Goal: Check status: Check status

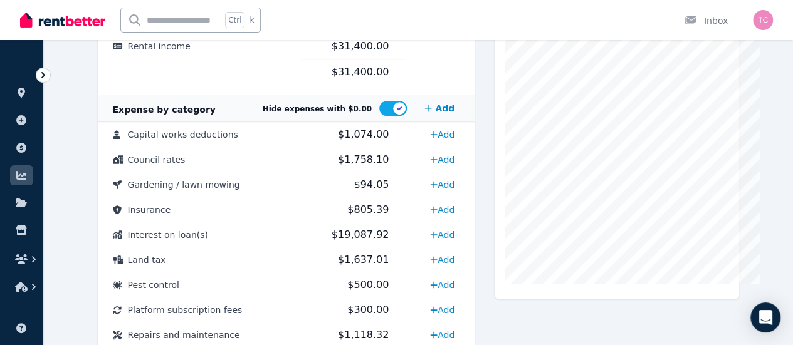
scroll to position [306, 0]
click at [386, 212] on td "$805.39" at bounding box center [353, 209] width 103 height 25
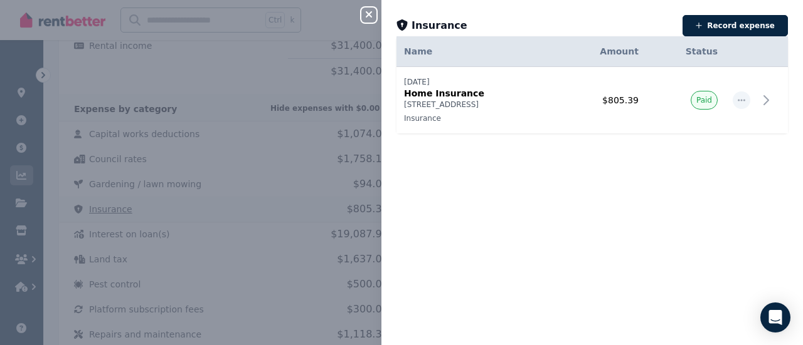
click at [386, 212] on div "Date Name Address Category Amount Status [DATE] [DATE] Home Insurance [STREET_A…" at bounding box center [591, 190] width 421 height 279
click at [371, 14] on icon "button" at bounding box center [368, 14] width 15 height 10
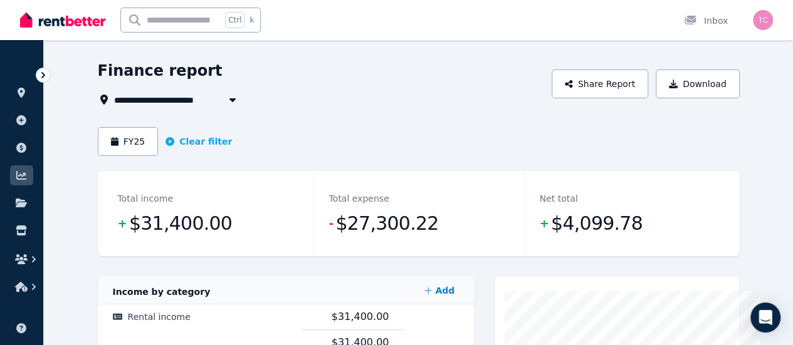
scroll to position [33, 0]
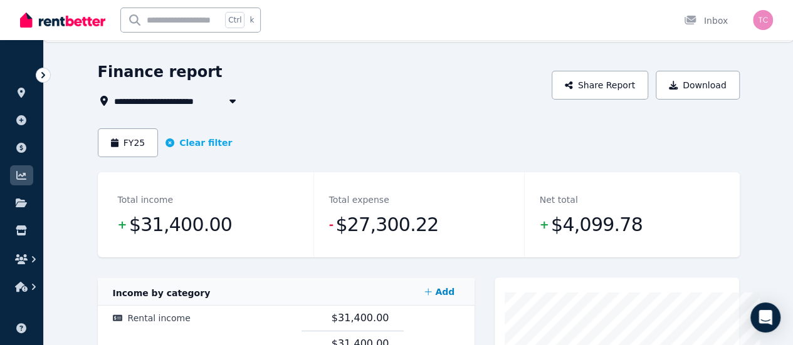
click at [132, 98] on span "[STREET_ADDRESS]" at bounding box center [169, 100] width 110 height 15
type input "**********"
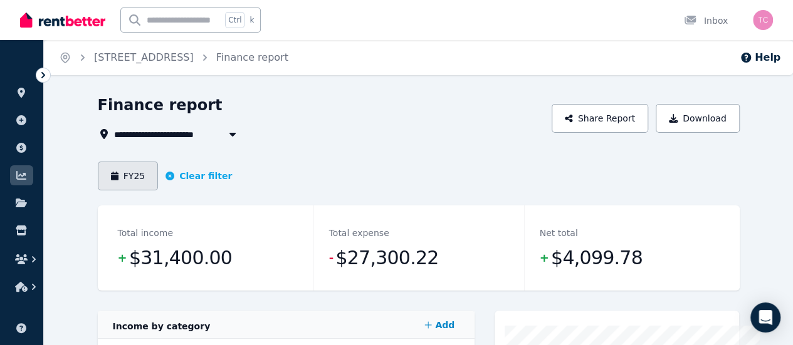
click at [100, 174] on button "FY25" at bounding box center [128, 176] width 61 height 29
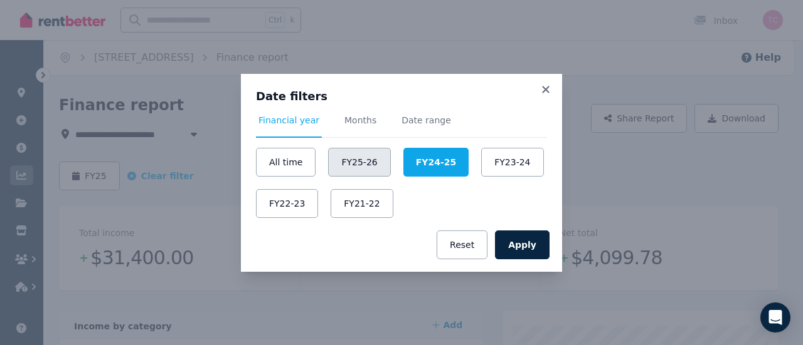
click at [328, 167] on button "FY25-26" at bounding box center [359, 162] width 62 height 29
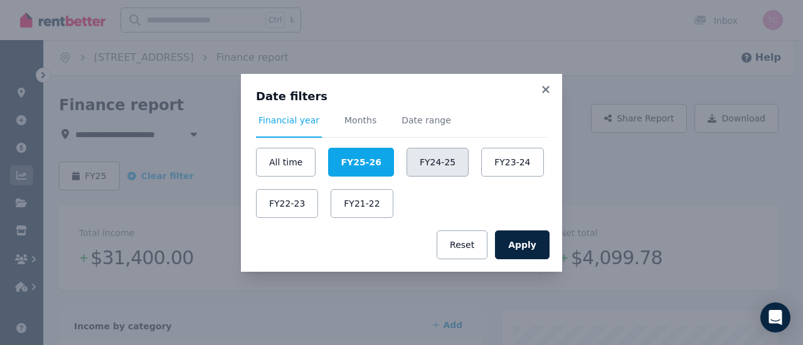
click at [450, 164] on button "FY24-25" at bounding box center [437, 162] width 62 height 29
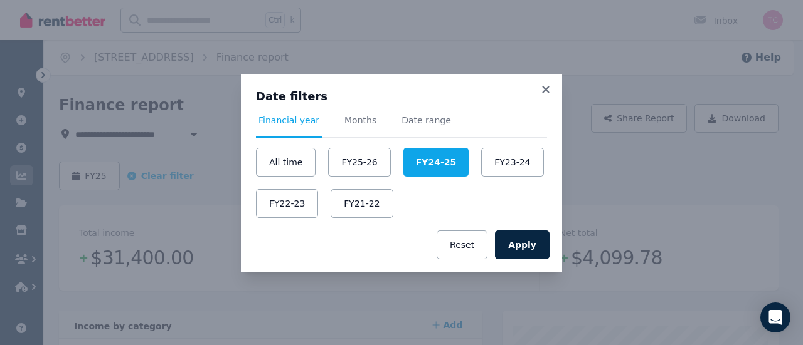
click at [500, 184] on div "All time FY25-26 FY24-25 FY23-24 FY22-23 FY21-22" at bounding box center [401, 183] width 291 height 70
click at [497, 149] on button "FY23-24" at bounding box center [512, 162] width 62 height 29
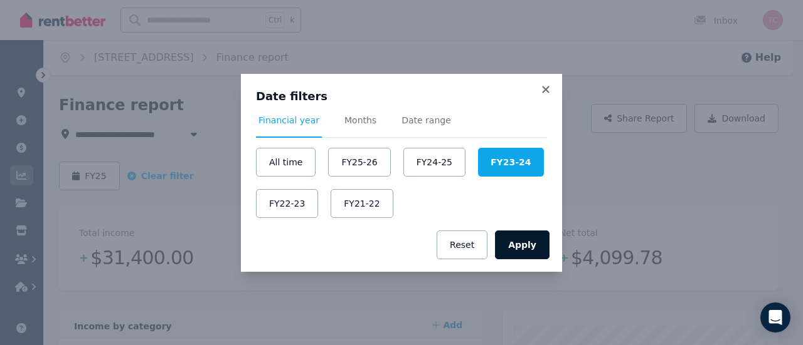
click at [536, 234] on button "Apply" at bounding box center [522, 245] width 55 height 29
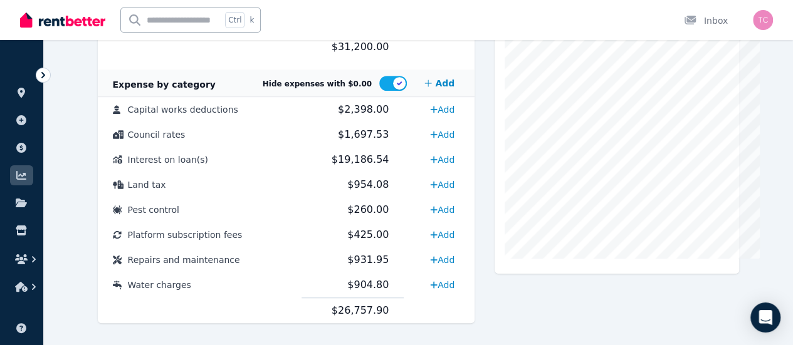
scroll to position [331, 0]
click at [360, 112] on span "$2,398.00" at bounding box center [363, 109] width 51 height 12
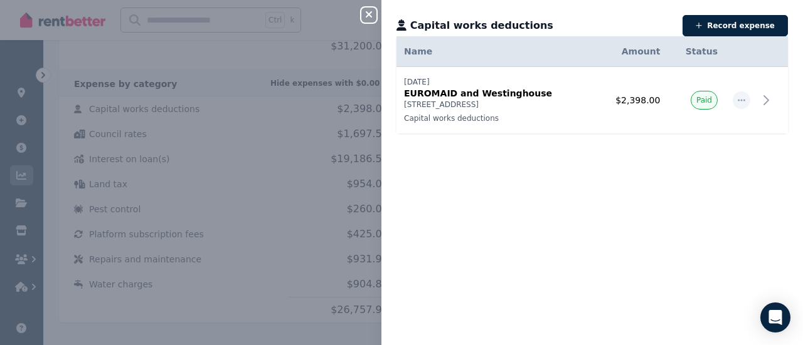
click at [206, 231] on div "Close panel Capital works deductions Record expense Date Name Address Category …" at bounding box center [401, 172] width 803 height 345
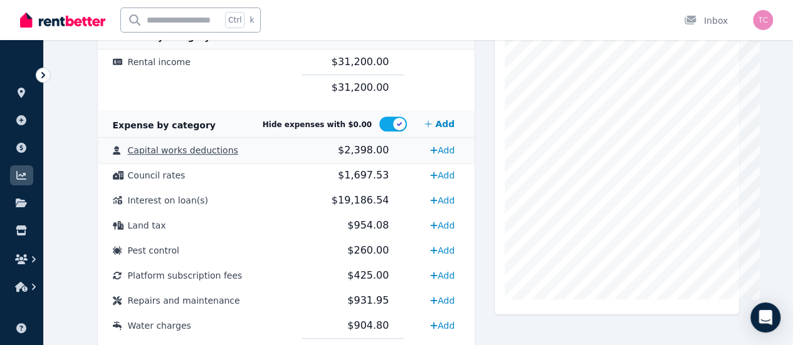
scroll to position [290, 0]
click at [356, 141] on td "$2,398.00" at bounding box center [353, 149] width 103 height 25
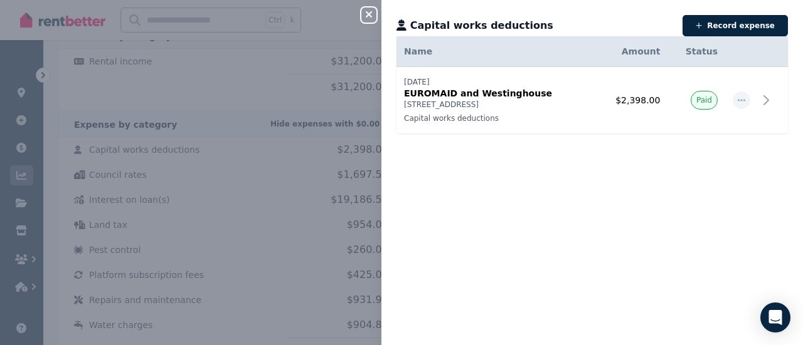
click at [367, 19] on icon "button" at bounding box center [368, 14] width 15 height 10
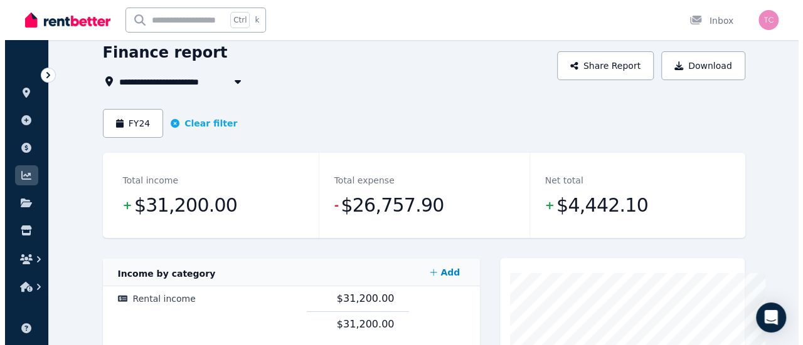
scroll to position [51, 0]
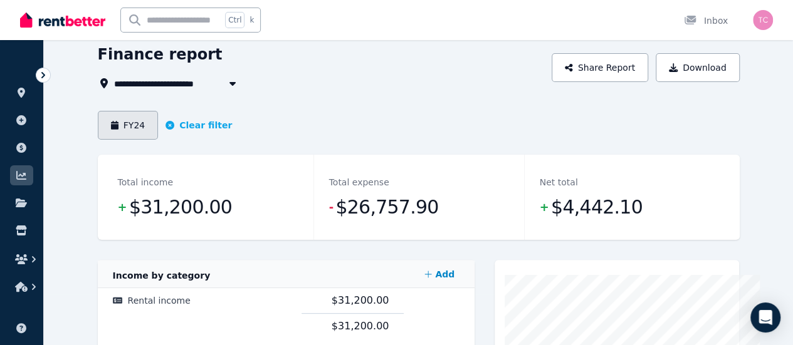
click at [98, 129] on button "FY24" at bounding box center [128, 125] width 61 height 29
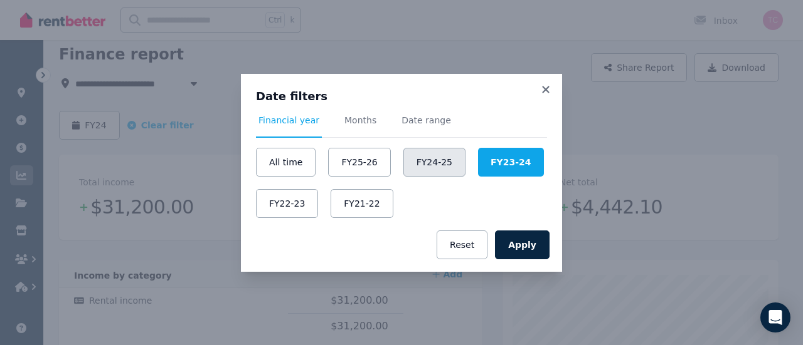
click at [433, 171] on button "FY24-25" at bounding box center [434, 162] width 62 height 29
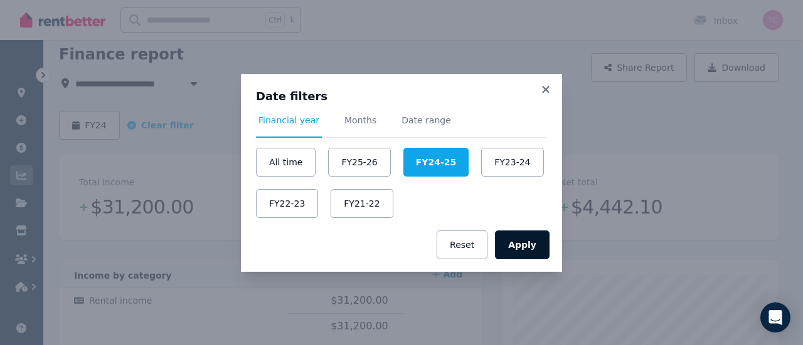
click at [537, 241] on button "Apply" at bounding box center [522, 245] width 55 height 29
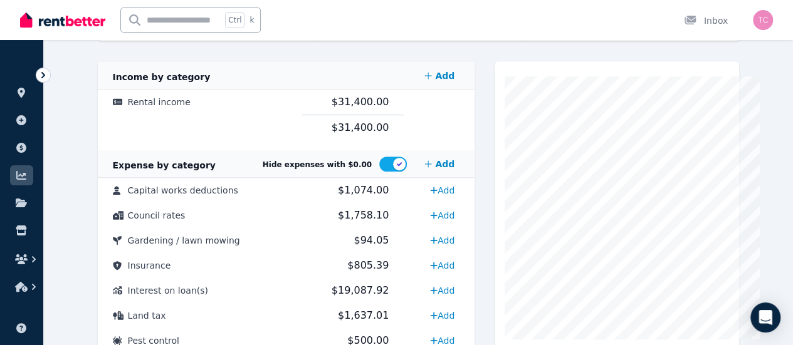
scroll to position [250, 0]
click at [338, 195] on span "$1,074.00" at bounding box center [363, 190] width 51 height 12
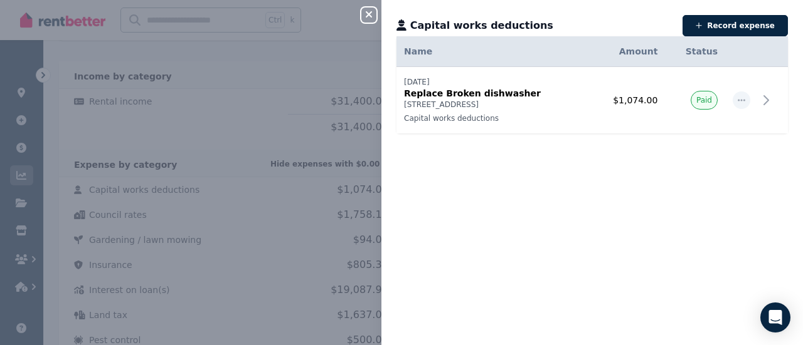
click at [291, 134] on div "Close panel Capital works deductions Record expense Date Name Address Category …" at bounding box center [401, 172] width 803 height 345
